Goal: Navigation & Orientation: Find specific page/section

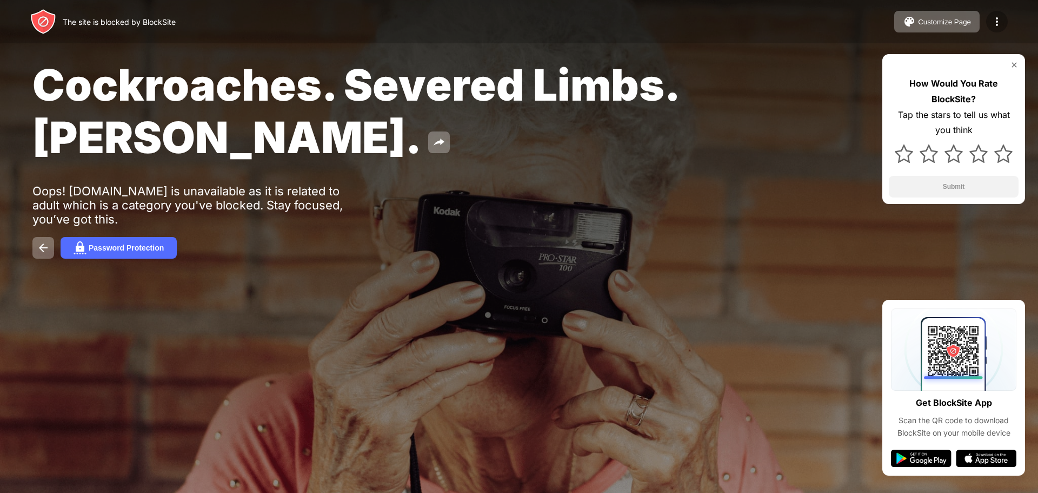
click at [1002, 15] on img at bounding box center [997, 21] width 13 height 13
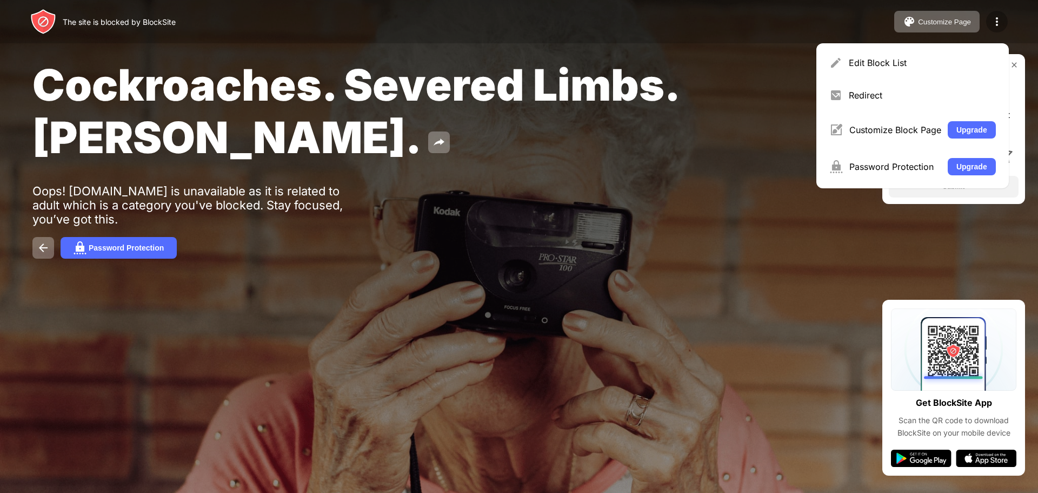
click at [1002, 15] on img at bounding box center [997, 21] width 13 height 13
